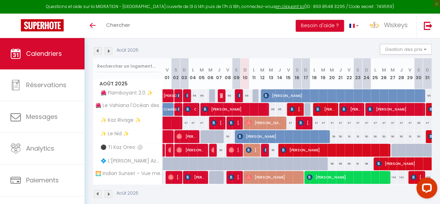
click at [3, 191] on link "Paiements" at bounding box center [42, 179] width 85 height 31
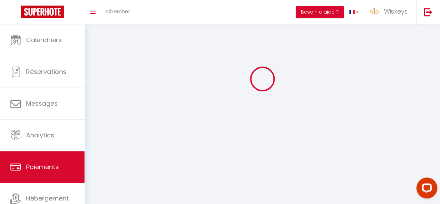
scroll to position [24, 0]
select select "2"
select select "0"
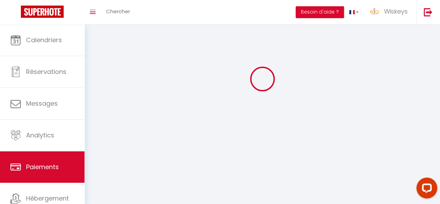
select select "0"
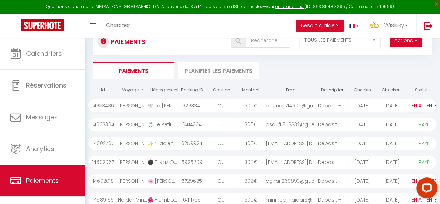
scroll to position [70, 0]
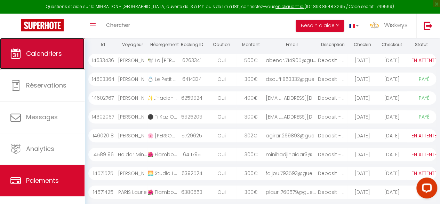
click at [51, 61] on link "Calendriers" at bounding box center [42, 53] width 85 height 31
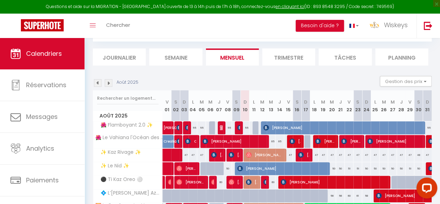
scroll to position [83, 0]
